Goal: Task Accomplishment & Management: Use online tool/utility

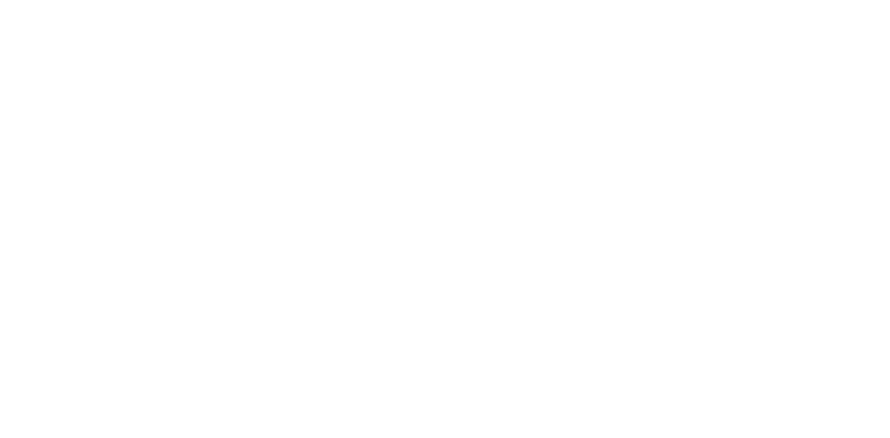
click at [297, 95] on div at bounding box center [445, 219] width 890 height 438
click at [25, 9] on button "add" at bounding box center [24, 9] width 7 height 7
click at [25, 9] on app-icon "add" at bounding box center [25, 9] width 4 height 4
